Goal: Find specific page/section: Find specific page/section

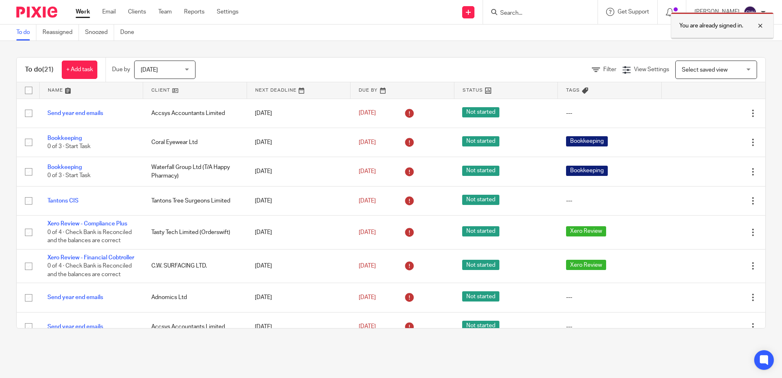
click at [758, 24] on div at bounding box center [754, 26] width 22 height 10
click at [535, 13] on input "Search" at bounding box center [536, 13] width 74 height 7
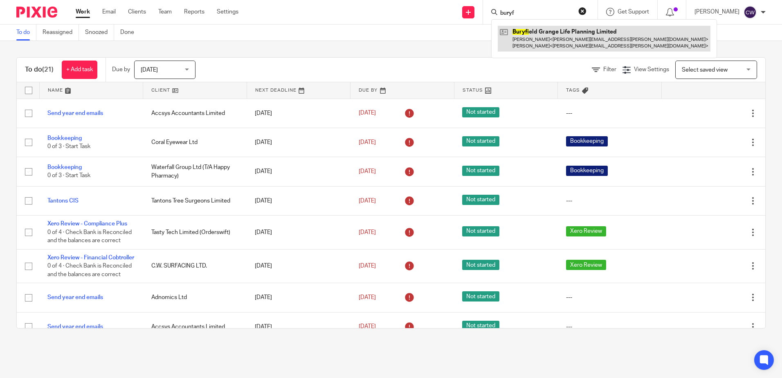
type input "buryf"
click at [544, 34] on link at bounding box center [604, 38] width 213 height 25
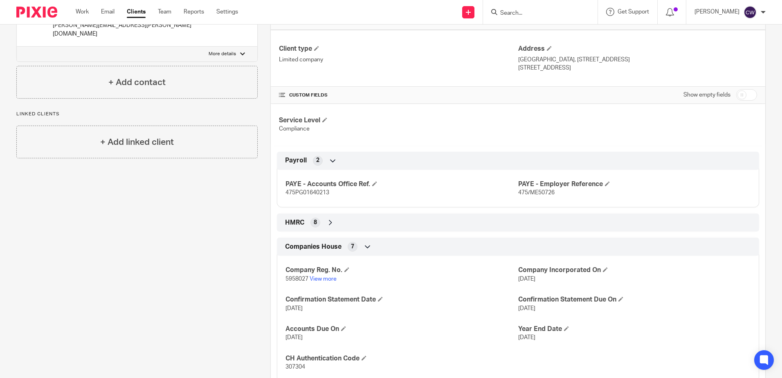
scroll to position [82, 0]
